Goal: Find specific page/section: Find specific page/section

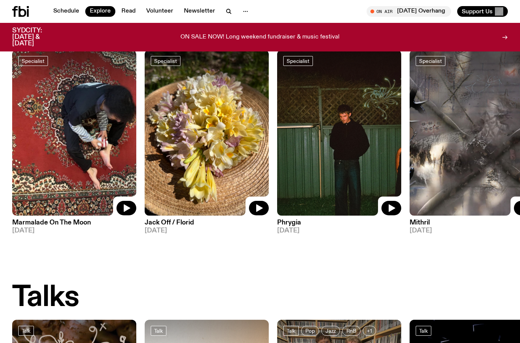
scroll to position [589, 0]
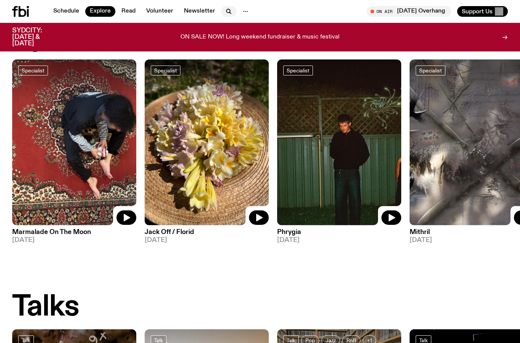
click at [226, 13] on icon "button" at bounding box center [228, 11] width 9 height 9
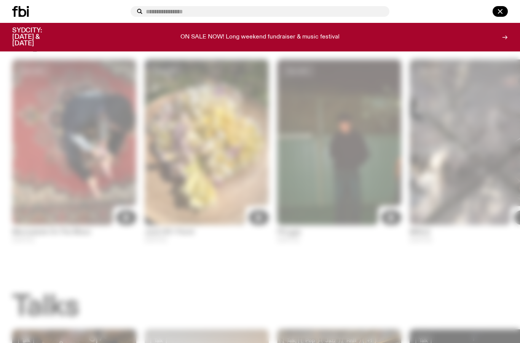
scroll to position [589, 0]
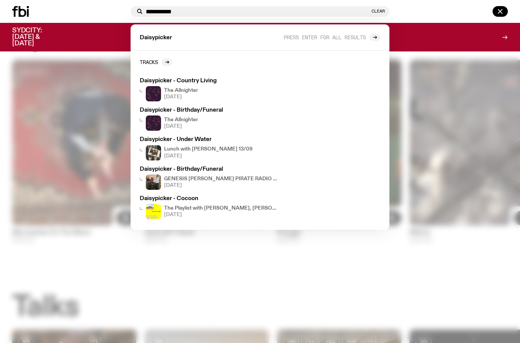
type input "**********"
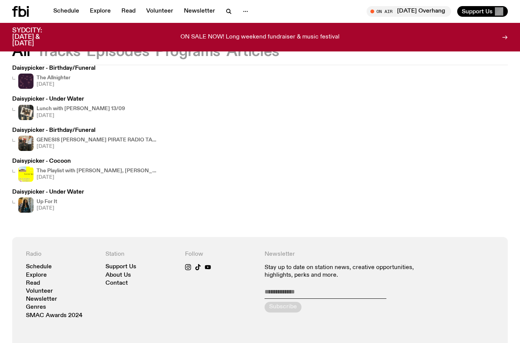
scroll to position [95, 0]
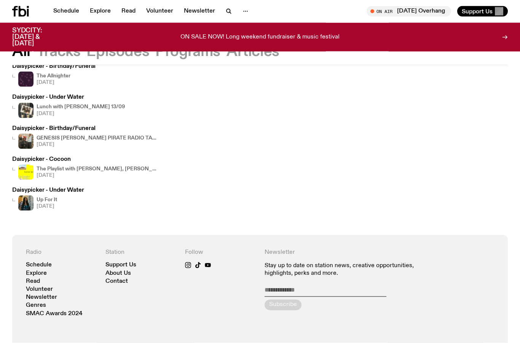
click at [236, 53] on button "Articles" at bounding box center [252, 52] width 53 height 14
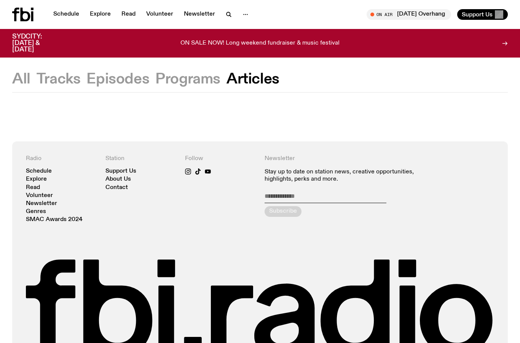
click at [29, 14] on icon at bounding box center [26, 15] width 10 height 14
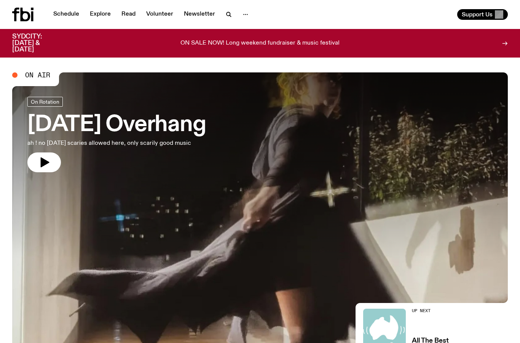
click at [28, 10] on icon at bounding box center [22, 15] width 21 height 14
